Goal: Task Accomplishment & Management: Use online tool/utility

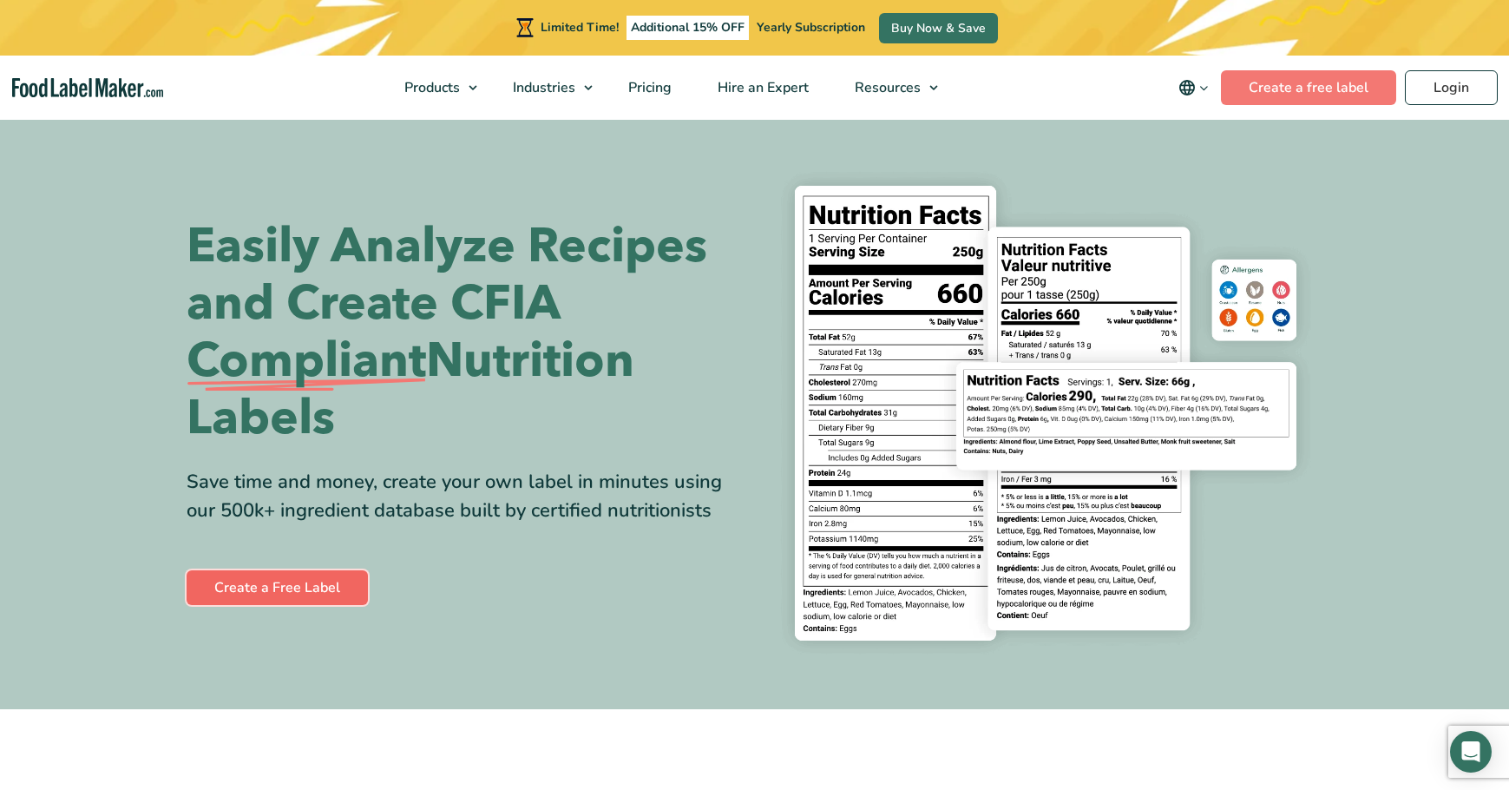
click at [275, 597] on link "Create a Free Label" at bounding box center [277, 587] width 181 height 35
